Goal: Submit feedback/report problem

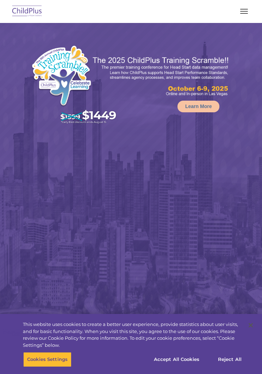
select select "MEDIUM"
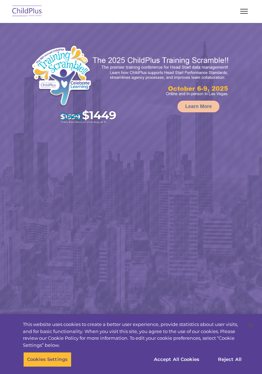
select select "MEDIUM"
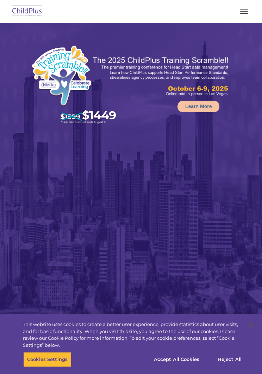
select select "MEDIUM"
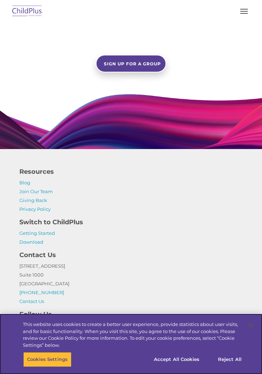
scroll to position [945, 0]
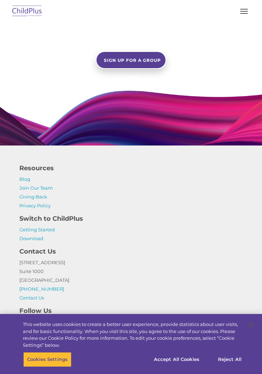
click at [66, 223] on h4 "Switch to ChildPlus" at bounding box center [131, 218] width 224 height 10
click at [69, 223] on h4 "Switch to ChildPlus" at bounding box center [131, 218] width 224 height 10
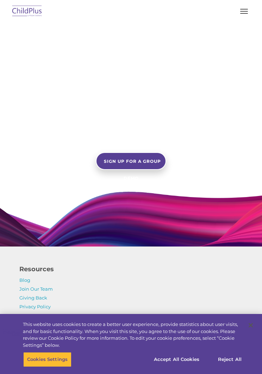
click at [247, 11] on button "button" at bounding box center [244, 11] width 15 height 11
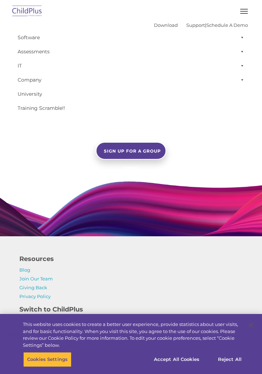
scroll to position [855, 0]
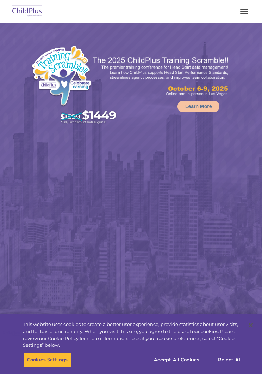
select select "MEDIUM"
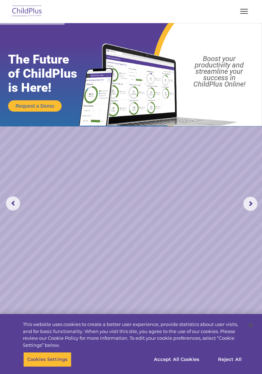
click at [30, 8] on img at bounding box center [27, 11] width 33 height 17
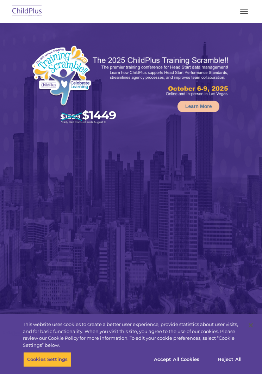
select select "MEDIUM"
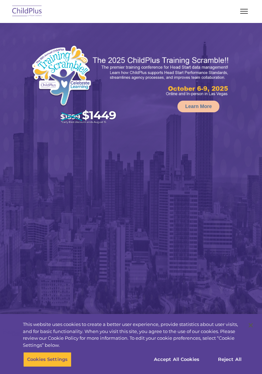
select select "MEDIUM"
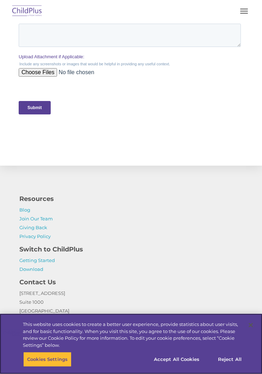
scroll to position [1481, 0]
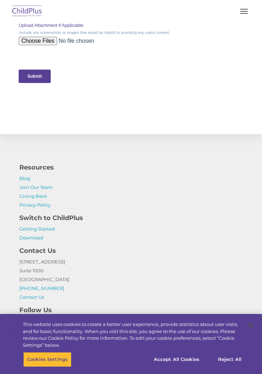
click at [32, 83] on input "Submit" at bounding box center [34, 75] width 32 height 13
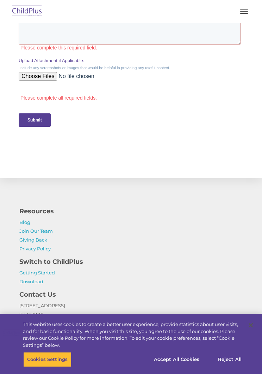
click at [40, 125] on input "Submit" at bounding box center [34, 119] width 32 height 13
click at [38, 122] on input "Submit" at bounding box center [34, 119] width 32 height 13
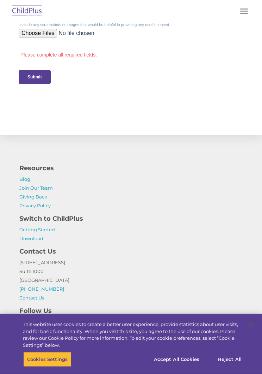
scroll to position [1525, 0]
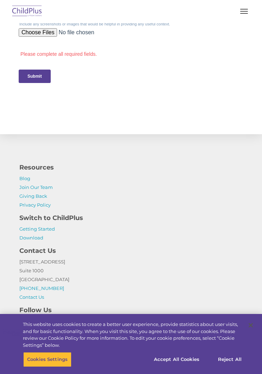
click at [56, 223] on h4 "Switch to ChildPlus" at bounding box center [131, 218] width 224 height 10
click at [31, 77] on input "Submit" at bounding box center [34, 75] width 32 height 13
click at [37, 79] on input "Submit" at bounding box center [34, 75] width 32 height 13
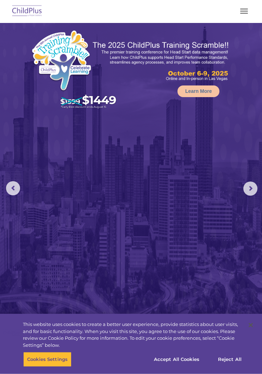
scroll to position [0, 0]
